Goal: Information Seeking & Learning: Learn about a topic

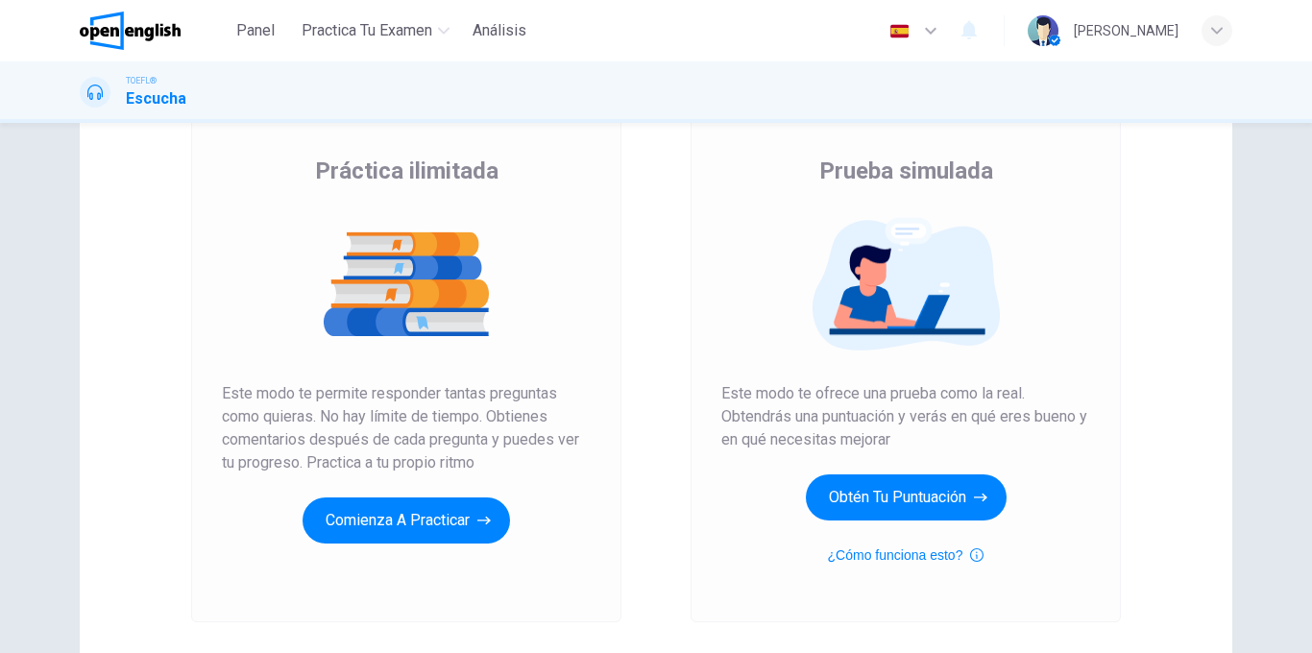
scroll to position [145, 0]
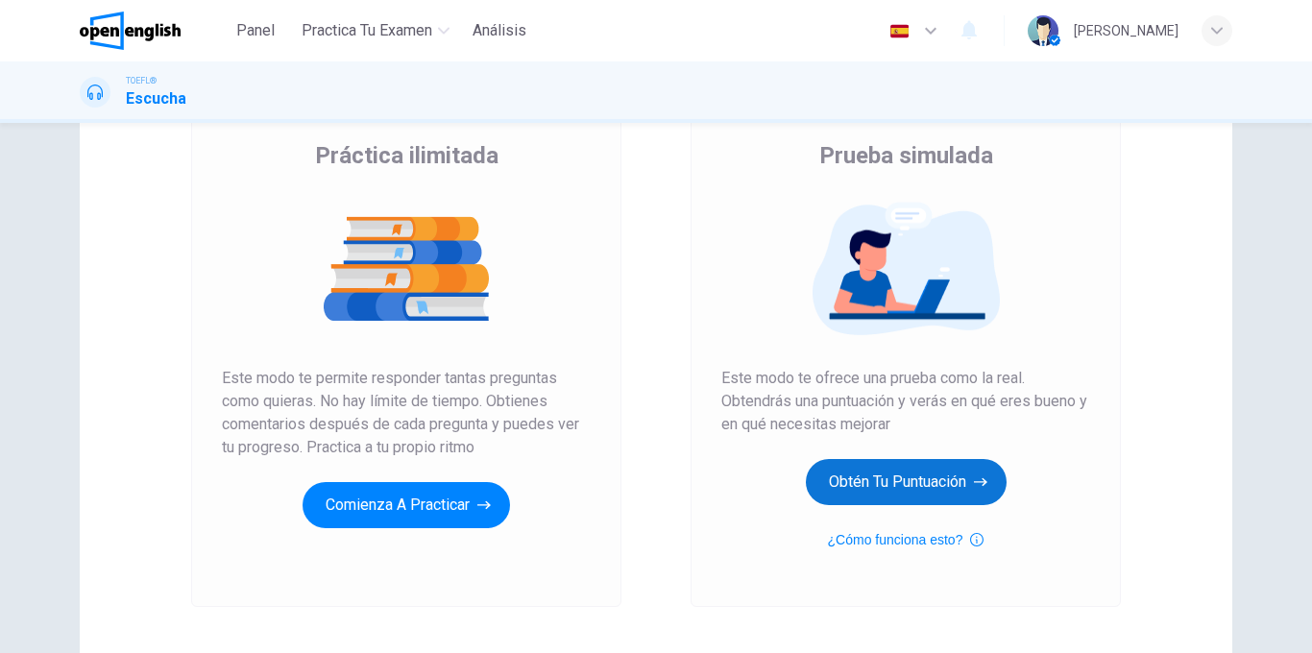
click at [907, 474] on button "Obtén tu puntuación" at bounding box center [906, 482] width 201 height 46
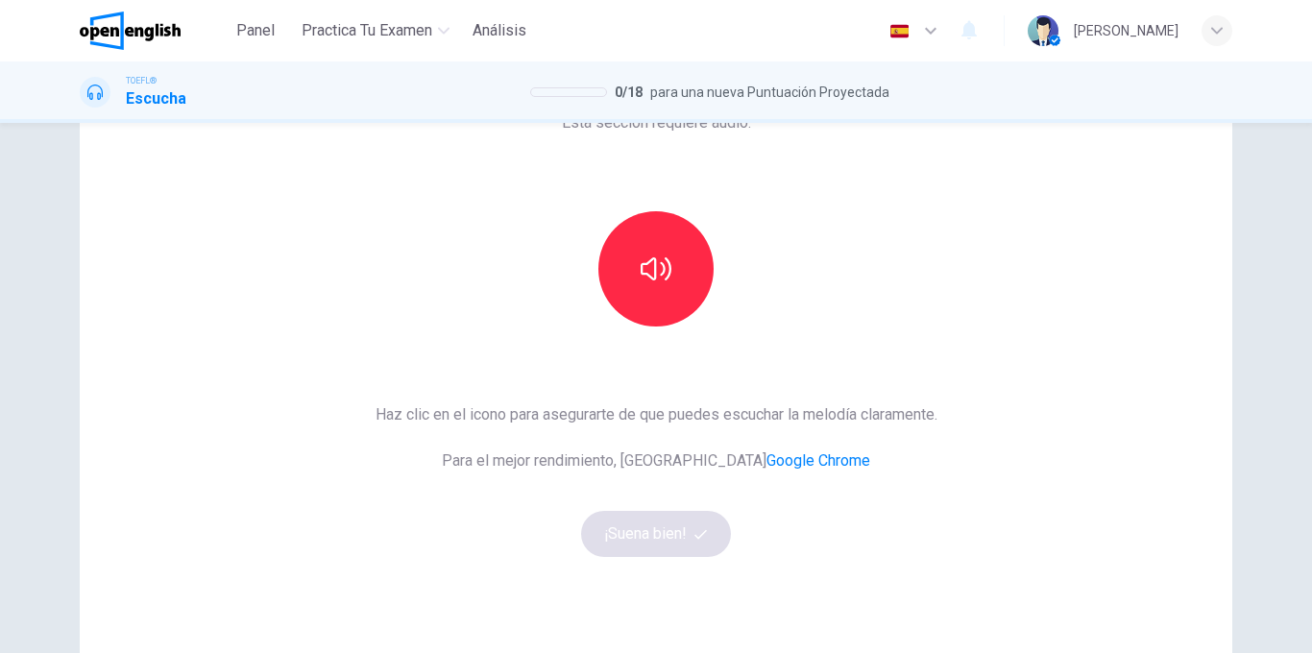
scroll to position [156, 0]
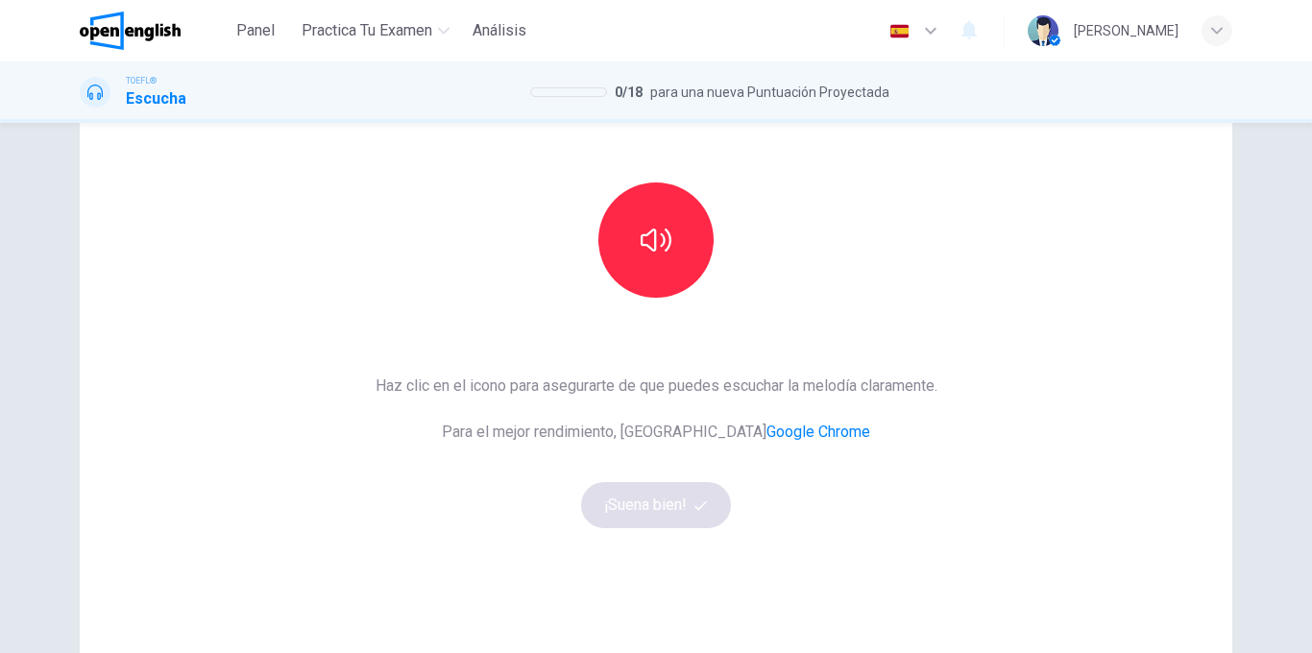
click at [598, 206] on div at bounding box center [655, 239] width 207 height 115
click at [620, 216] on button "button" at bounding box center [655, 239] width 115 height 115
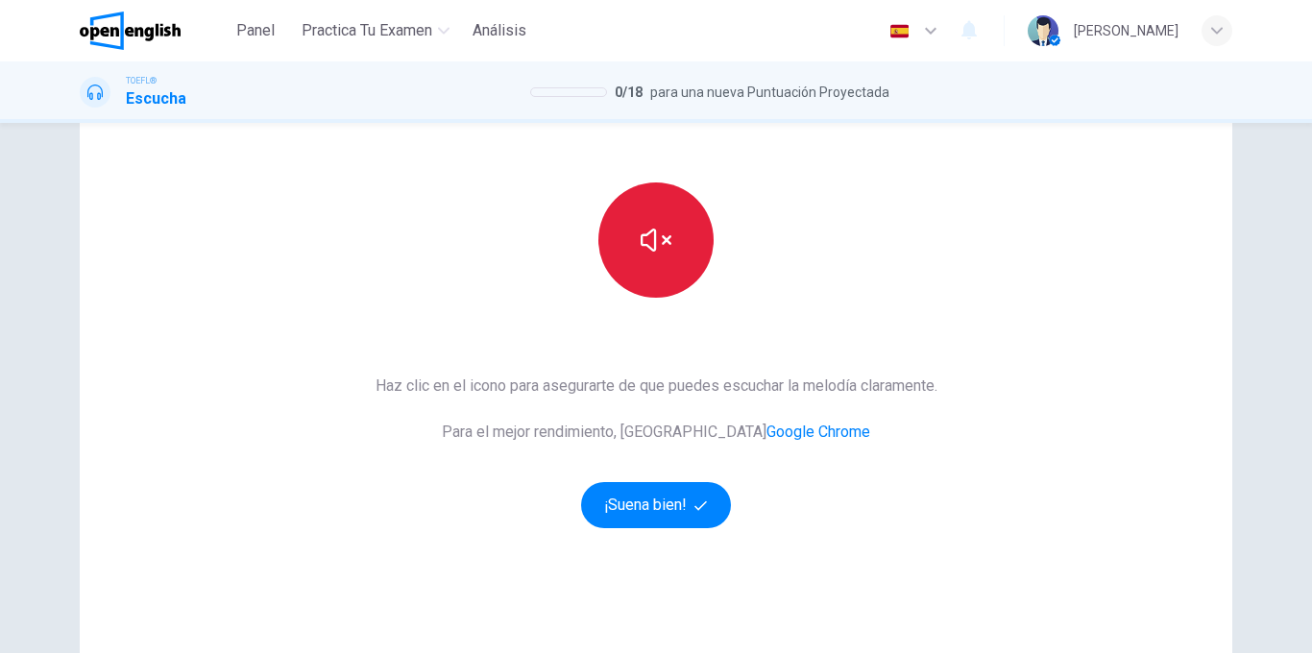
click at [620, 216] on button "button" at bounding box center [655, 239] width 115 height 115
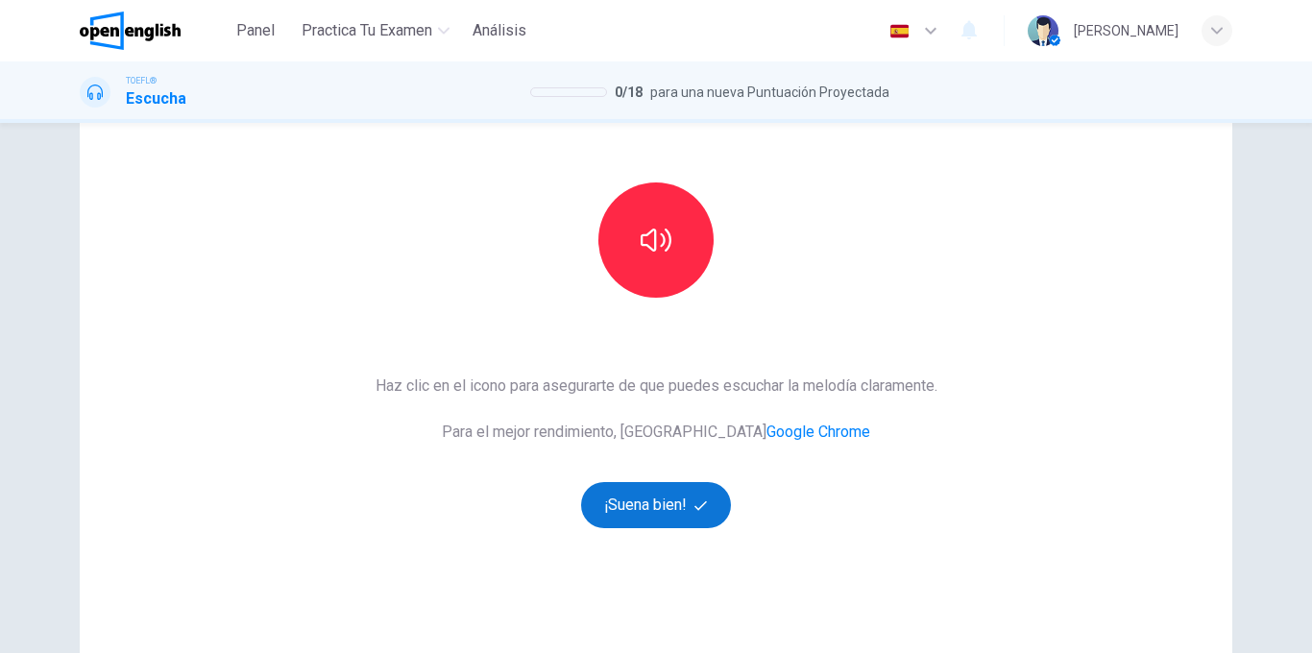
click at [665, 494] on button "¡Suena bien!" at bounding box center [656, 505] width 150 height 46
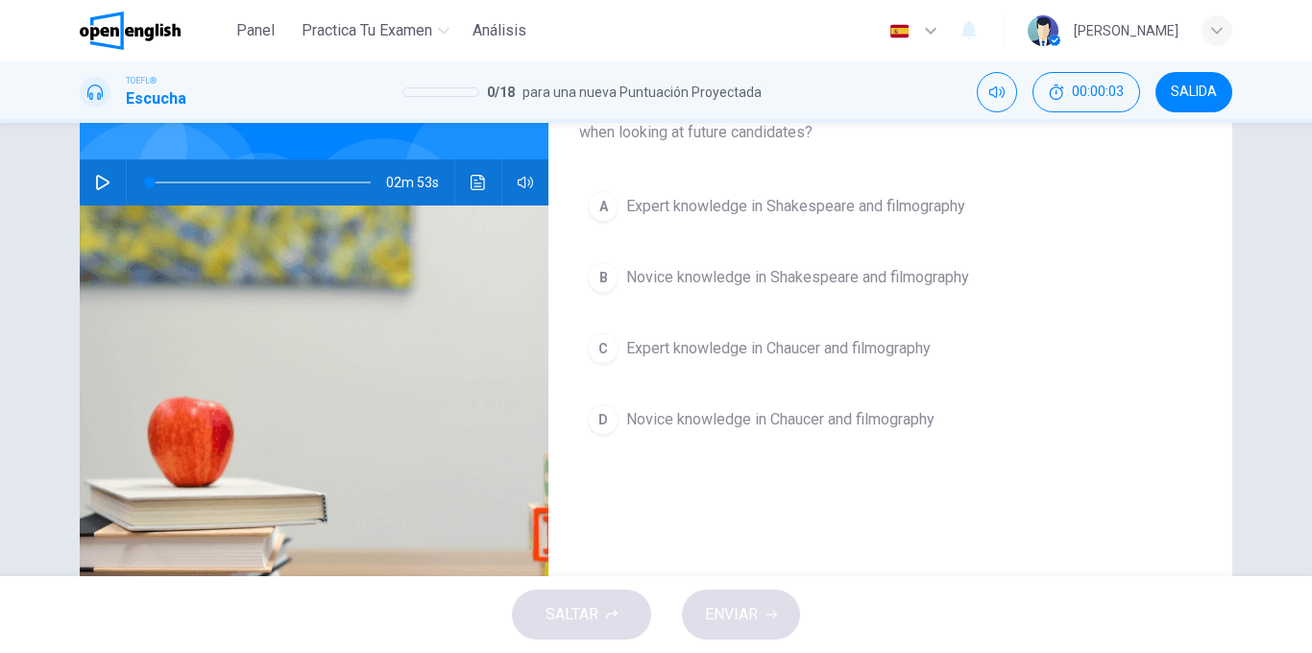
scroll to position [0, 0]
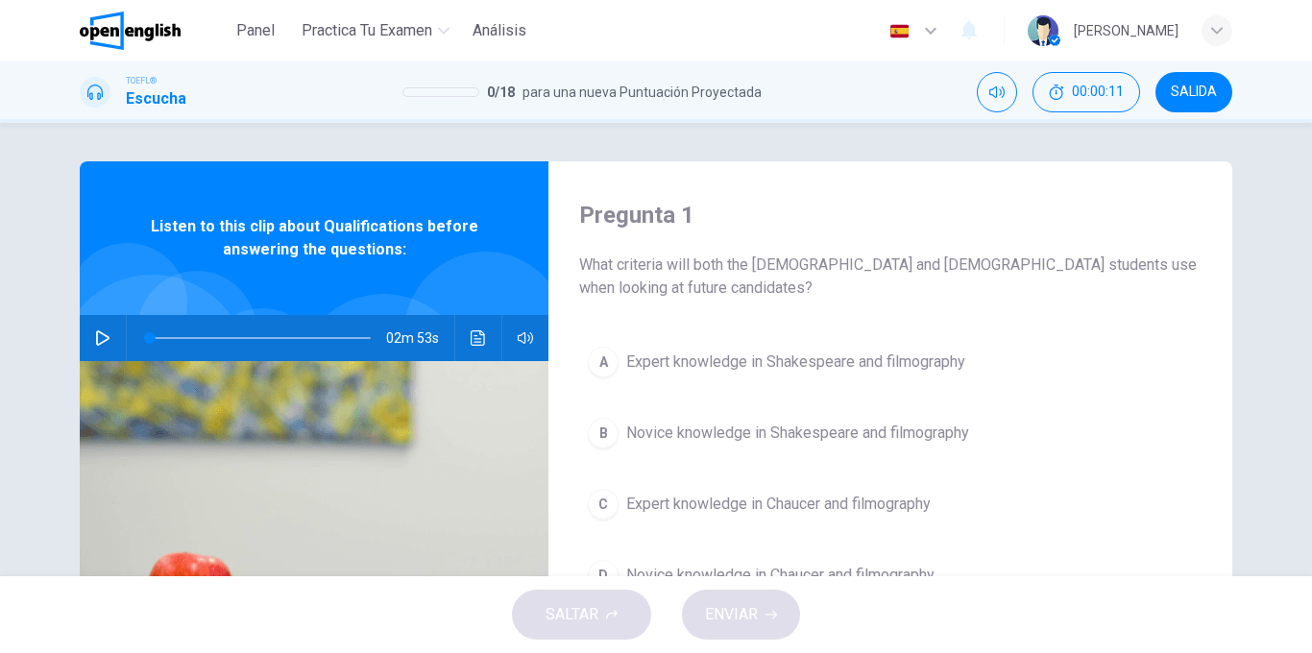
click at [92, 341] on button "button" at bounding box center [102, 338] width 31 height 46
click at [471, 344] on icon "Haz clic para ver la transcripción del audio" at bounding box center [478, 337] width 14 height 15
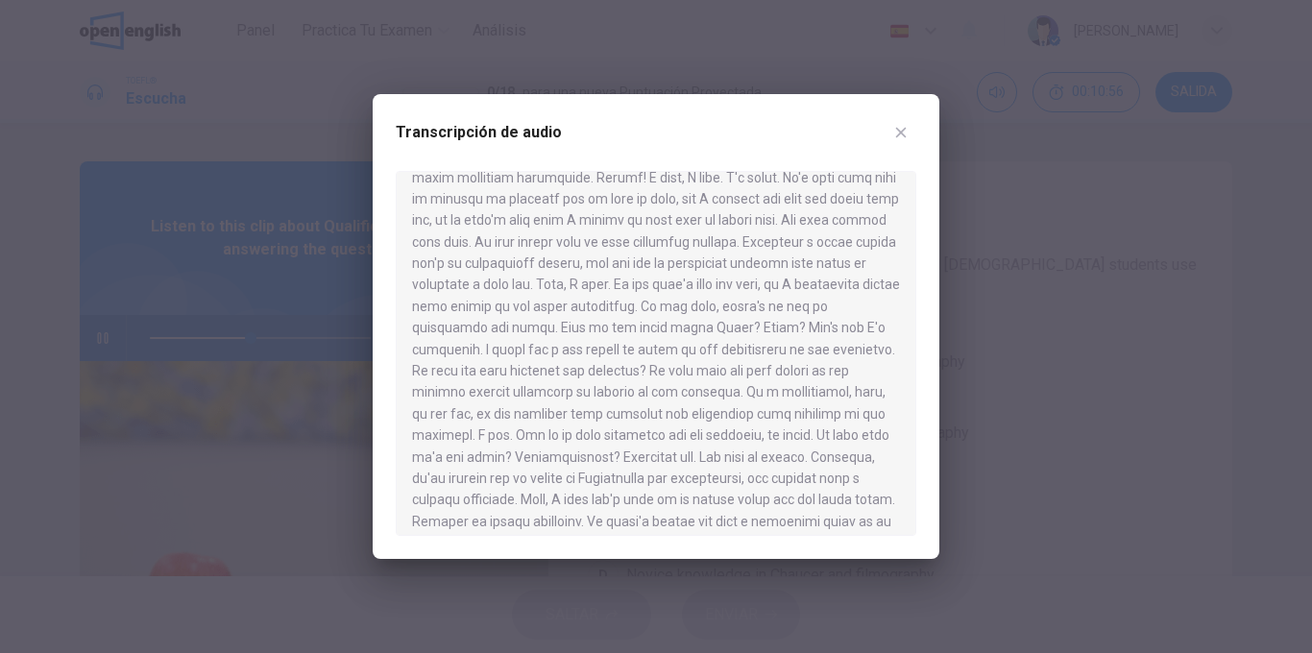
scroll to position [220, 0]
click at [902, 133] on icon "button" at bounding box center [901, 133] width 11 height 11
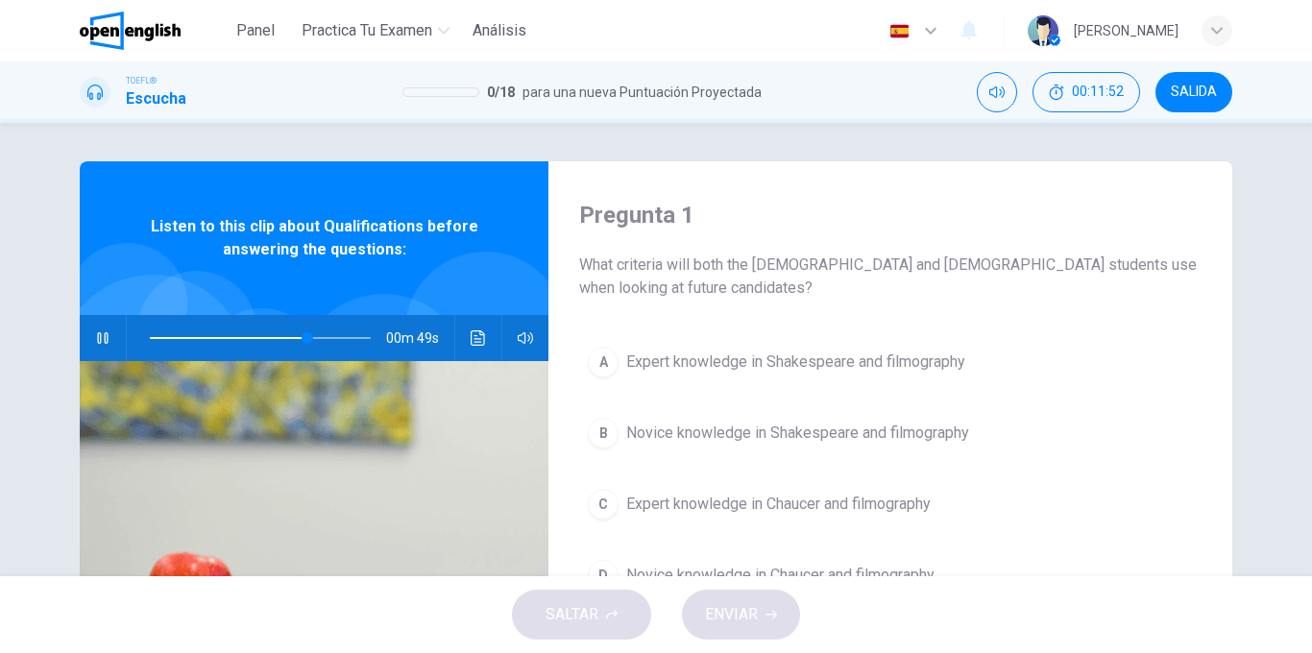
click at [102, 338] on icon "button" at bounding box center [102, 337] width 15 height 15
type input "**"
